Goal: Task Accomplishment & Management: Complete application form

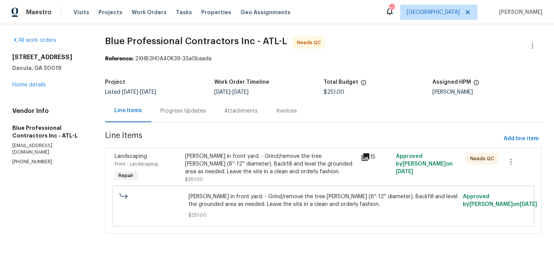
click at [278, 165] on div "[PERSON_NAME] in front yard. - Grind/remove the tree [PERSON_NAME] (8''-12'' di…" at bounding box center [270, 164] width 171 height 23
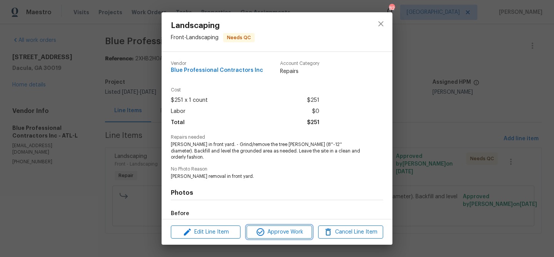
click at [272, 233] on span "Approve Work" at bounding box center [279, 233] width 60 height 10
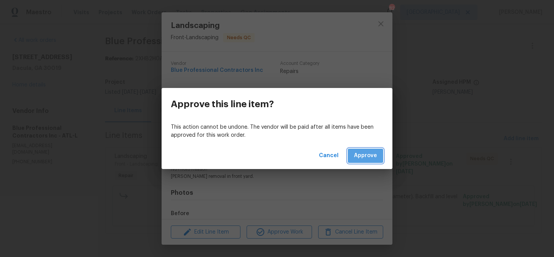
click at [360, 151] on span "Approve" at bounding box center [365, 156] width 23 height 10
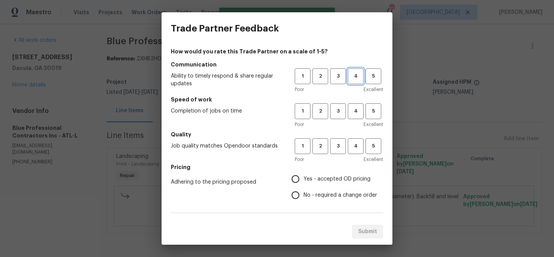
drag, startPoint x: 355, startPoint y: 78, endPoint x: 358, endPoint y: 106, distance: 27.9
click at [354, 78] on span "4" at bounding box center [355, 76] width 14 height 9
click at [359, 118] on button "4" at bounding box center [356, 111] width 16 height 16
click at [356, 153] on button "4" at bounding box center [356, 146] width 16 height 16
click at [295, 176] on input "Yes - accepted OD pricing" at bounding box center [295, 179] width 16 height 16
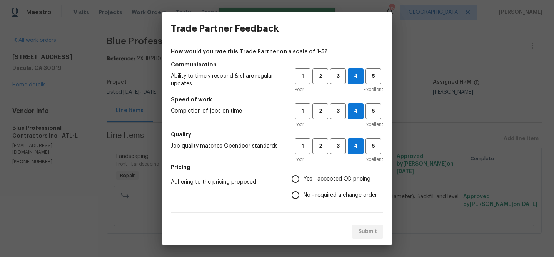
radio input "true"
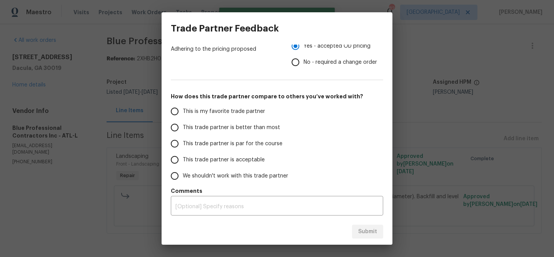
click at [221, 132] on label "This trade partner is better than most" at bounding box center [226, 128] width 121 height 16
click at [183, 132] on input "This trade partner is better than most" at bounding box center [174, 128] width 16 height 16
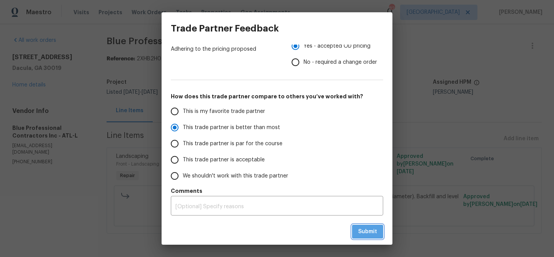
click at [369, 232] on span "Submit" at bounding box center [367, 232] width 19 height 10
radio input "true"
radio input "false"
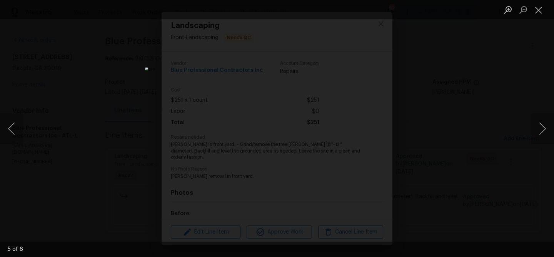
scroll to position [84, 0]
